Goal: Complete application form

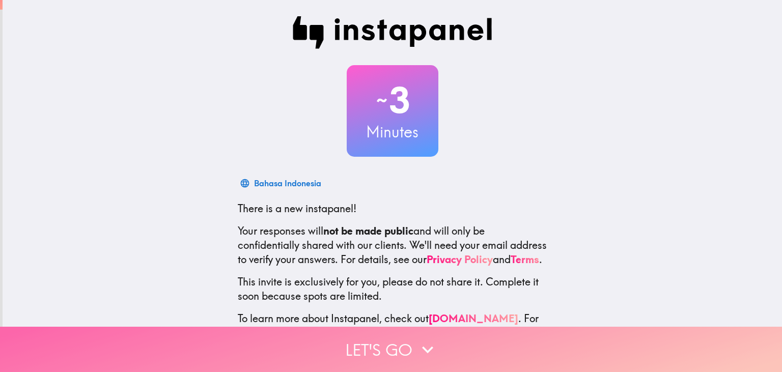
click at [384, 352] on button "Let's go" at bounding box center [391, 349] width 782 height 45
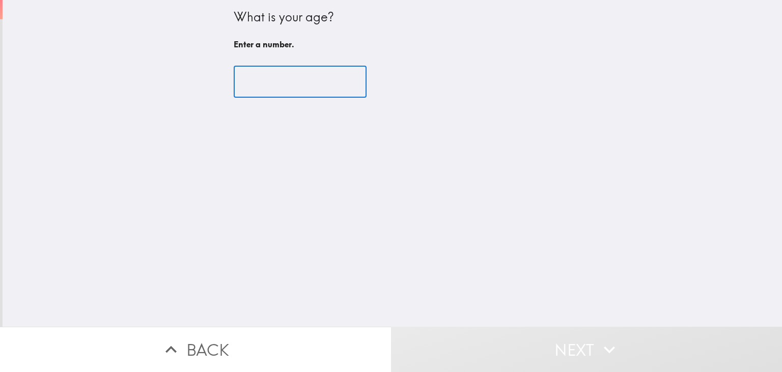
click at [259, 82] on input "number" at bounding box center [300, 82] width 133 height 32
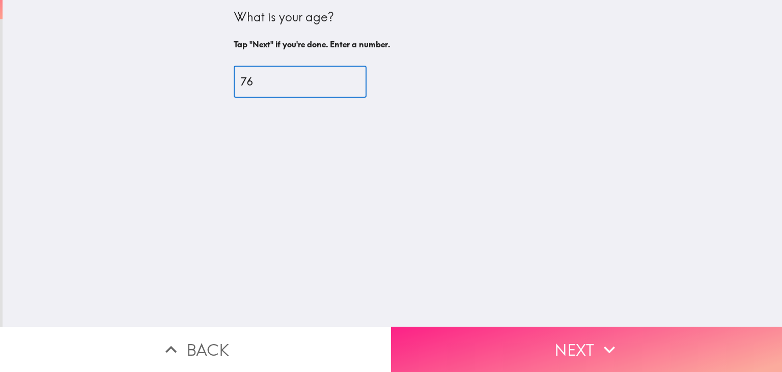
type input "76"
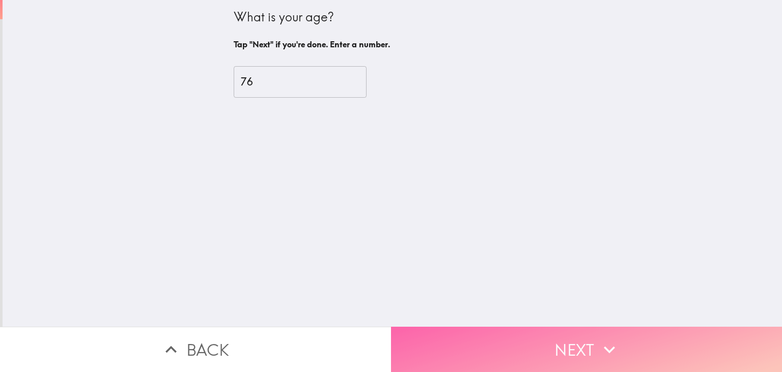
click at [553, 357] on button "Next" at bounding box center [586, 349] width 391 height 45
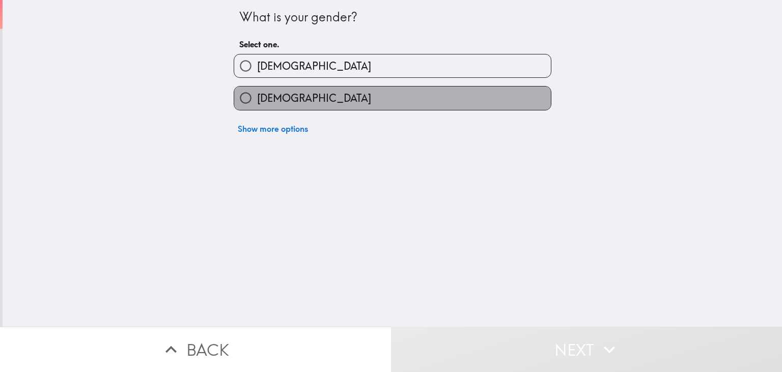
click at [326, 104] on label "[DEMOGRAPHIC_DATA]" at bounding box center [392, 98] width 317 height 23
click at [257, 104] on input "[DEMOGRAPHIC_DATA]" at bounding box center [245, 98] width 23 height 23
radio input "true"
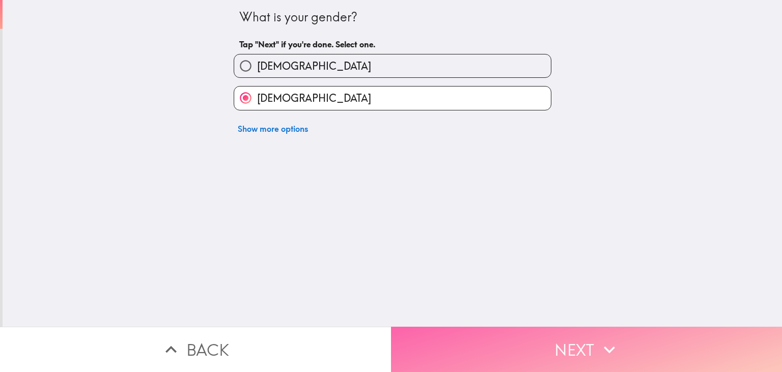
click at [573, 353] on button "Next" at bounding box center [586, 349] width 391 height 45
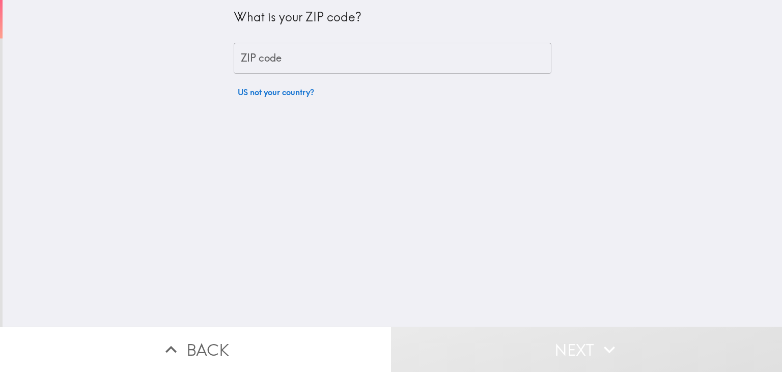
click at [317, 47] on input "ZIP code" at bounding box center [393, 59] width 318 height 32
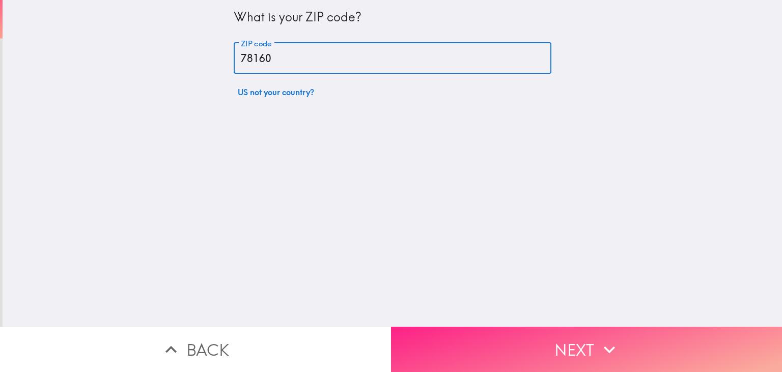
type input "78160"
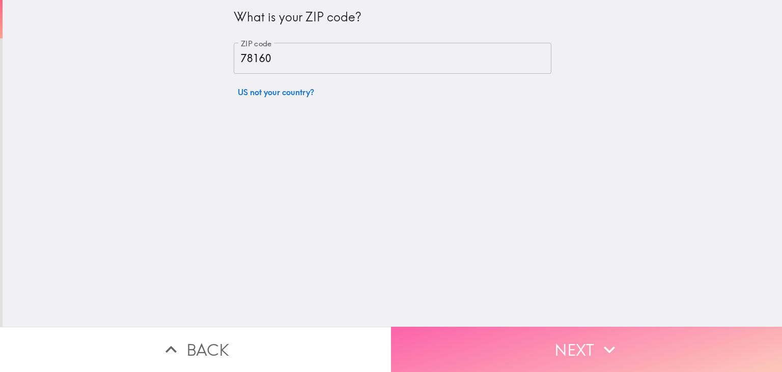
click at [597, 358] on button "Next" at bounding box center [586, 349] width 391 height 45
